Goal: Information Seeking & Learning: Check status

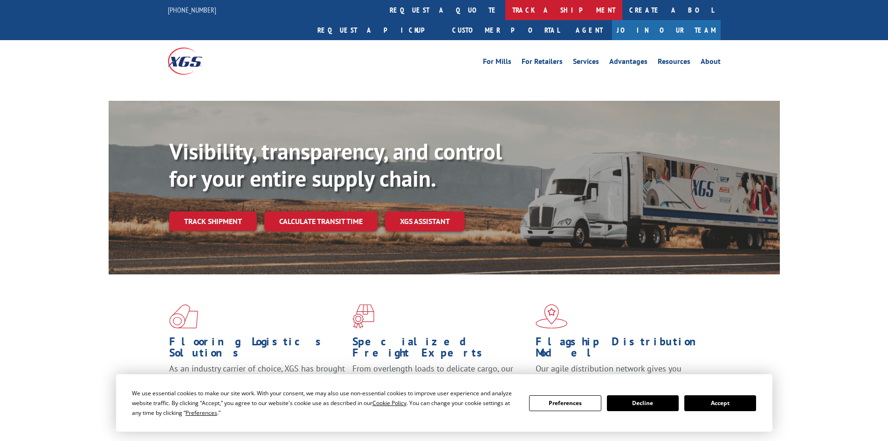
click at [505, 7] on link "track a shipment" at bounding box center [563, 10] width 117 height 20
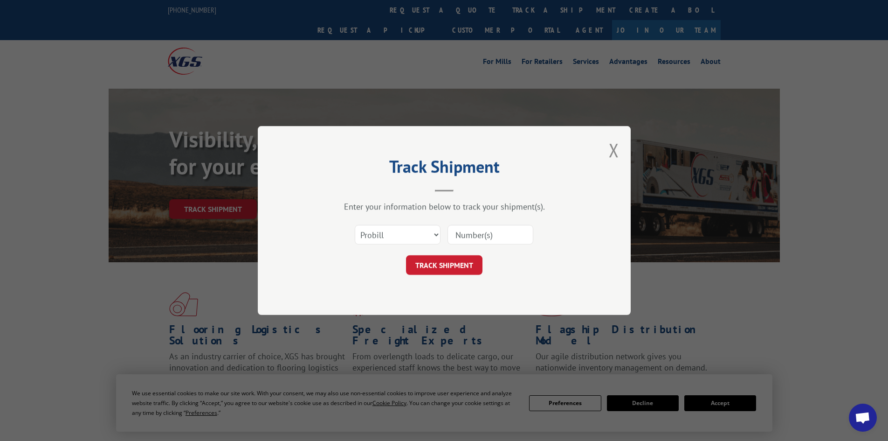
click at [410, 237] on select "Select category... Probill BOL PO" at bounding box center [398, 235] width 86 height 20
select select "bol"
click at [355, 225] on select "Select category... Probill BOL PO" at bounding box center [398, 235] width 86 height 20
click at [466, 242] on input at bounding box center [491, 235] width 86 height 20
paste input "3377781"
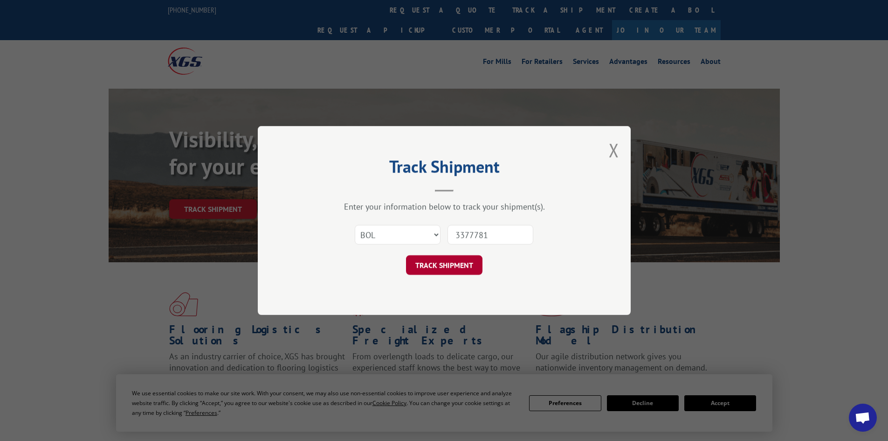
type input "3377781"
click at [469, 264] on button "TRACK SHIPMENT" at bounding box center [444, 265] width 76 height 20
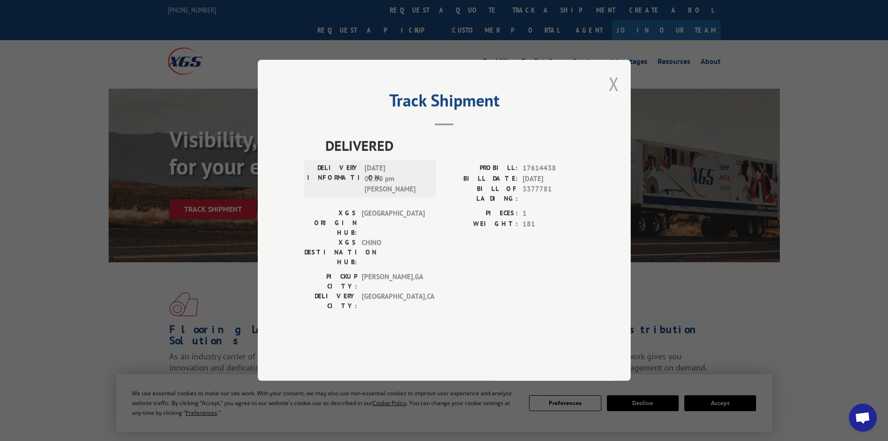
click at [615, 96] on button "Close modal" at bounding box center [614, 83] width 10 height 25
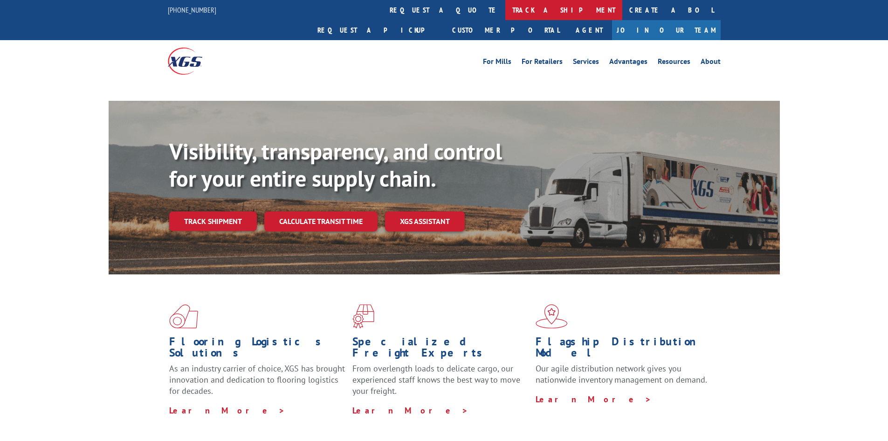
drag, startPoint x: 0, startPoint y: 0, endPoint x: 394, endPoint y: 9, distance: 394.1
click at [505, 9] on link "track a shipment" at bounding box center [563, 10] width 117 height 20
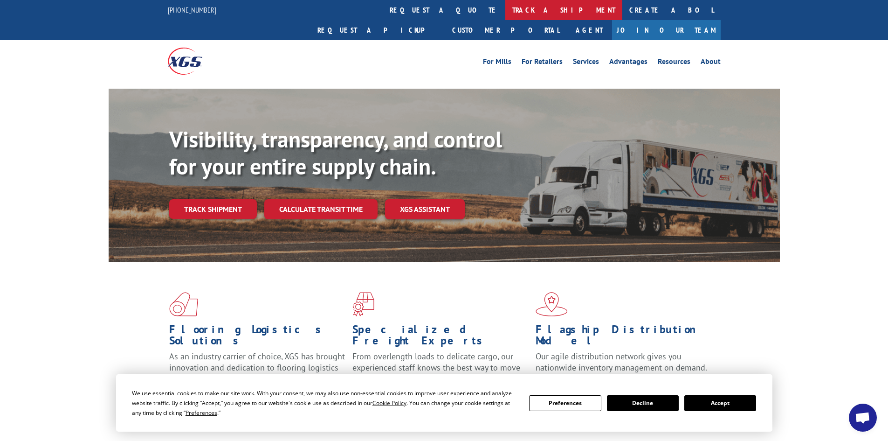
click at [505, 13] on link "track a shipment" at bounding box center [563, 10] width 117 height 20
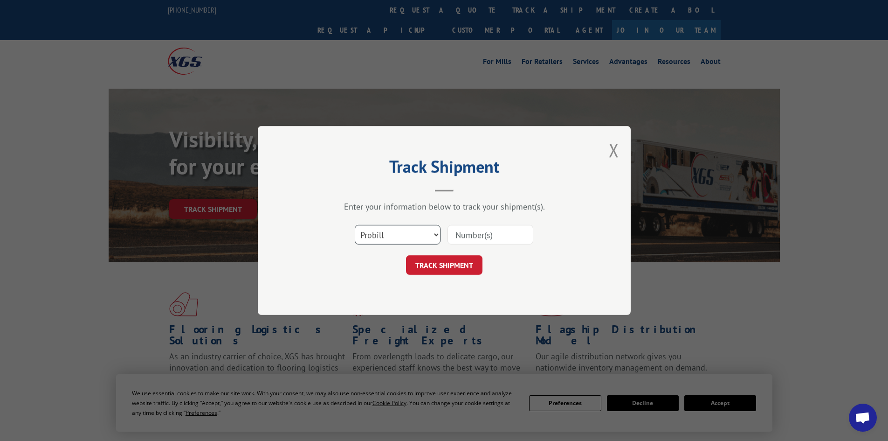
click at [434, 235] on select "Select category... Probill BOL PO" at bounding box center [398, 235] width 86 height 20
select select "bol"
click at [355, 225] on select "Select category... Probill BOL PO" at bounding box center [398, 235] width 86 height 20
click at [474, 240] on input at bounding box center [491, 235] width 86 height 20
type input "807047"
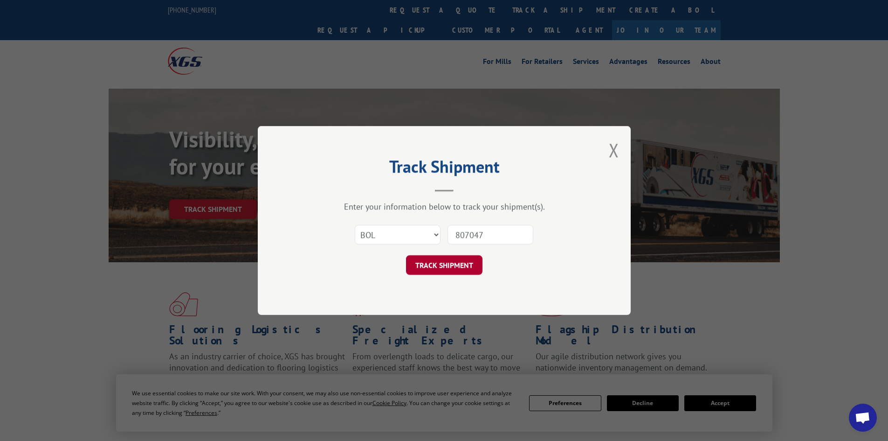
click at [457, 269] on button "TRACK SHIPMENT" at bounding box center [444, 265] width 76 height 20
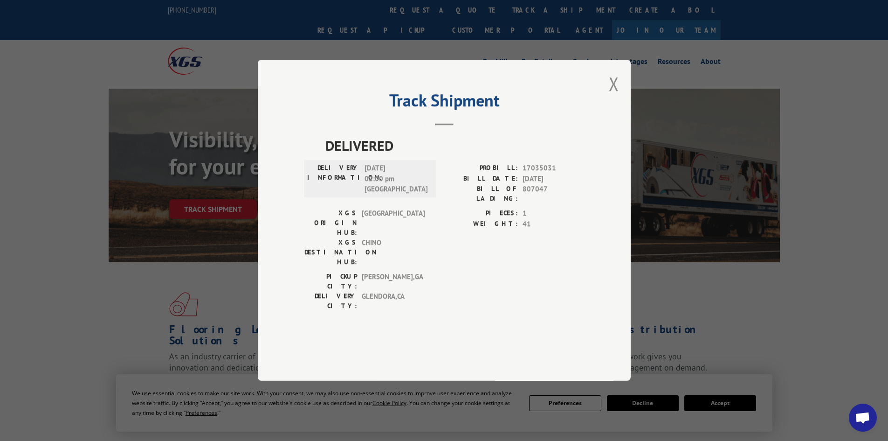
click at [368, 195] on span "04/01/2025 02:00 pm Gaza" at bounding box center [396, 179] width 63 height 32
drag, startPoint x: 380, startPoint y: 218, endPoint x: 346, endPoint y: 217, distance: 34.5
click at [346, 195] on div "DELIVERY INFORMATION: 04/01/2025 02:00 pm Gaza" at bounding box center [370, 179] width 126 height 32
click at [381, 195] on span "04/01/2025 02:00 pm Gaza" at bounding box center [396, 179] width 63 height 32
click at [615, 96] on button "Close modal" at bounding box center [614, 83] width 10 height 25
